Goal: Task Accomplishment & Management: Manage account settings

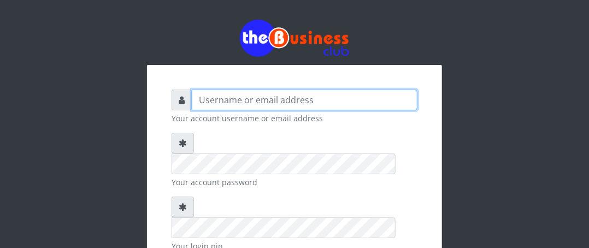
type input "Boboyen"
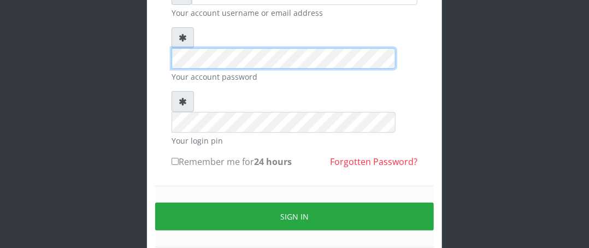
scroll to position [109, 0]
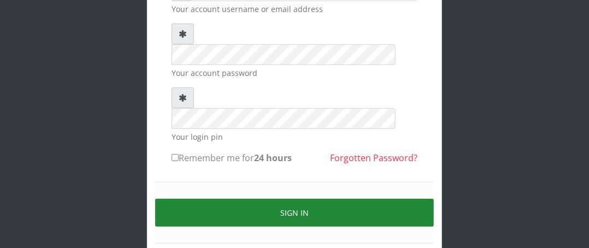
click at [244, 199] on button "Sign in" at bounding box center [294, 213] width 279 height 28
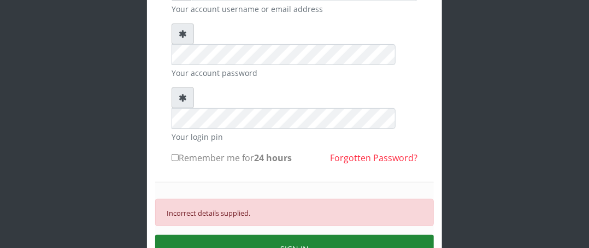
click at [299, 235] on button "SIGN IN" at bounding box center [294, 249] width 279 height 28
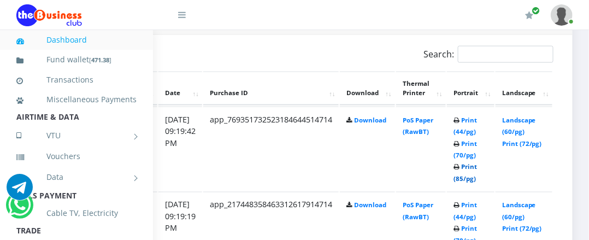
scroll to position [562, 212]
